Goal: Transaction & Acquisition: Purchase product/service

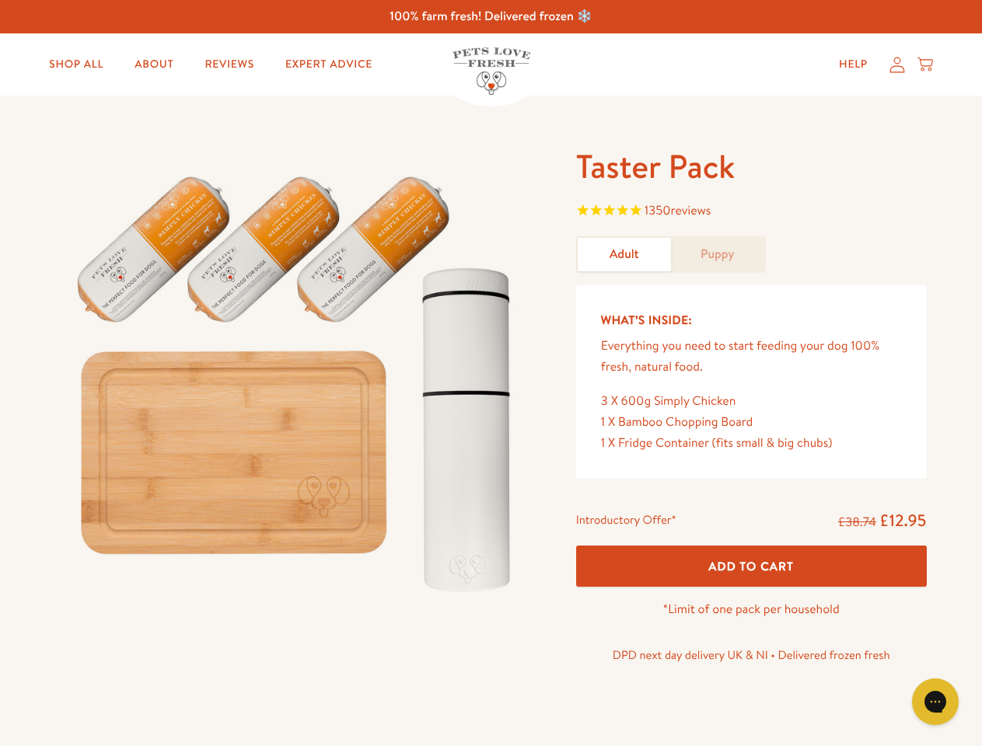
click at [490, 373] on img at bounding box center [297, 376] width 483 height 463
click at [751, 212] on span "1350 reviews" at bounding box center [751, 212] width 351 height 23
click at [751, 566] on span "Add To Cart" at bounding box center [751, 566] width 86 height 16
click at [935, 702] on icon "Gorgias live chat" at bounding box center [934, 701] width 15 height 15
